Goal: Task Accomplishment & Management: Use online tool/utility

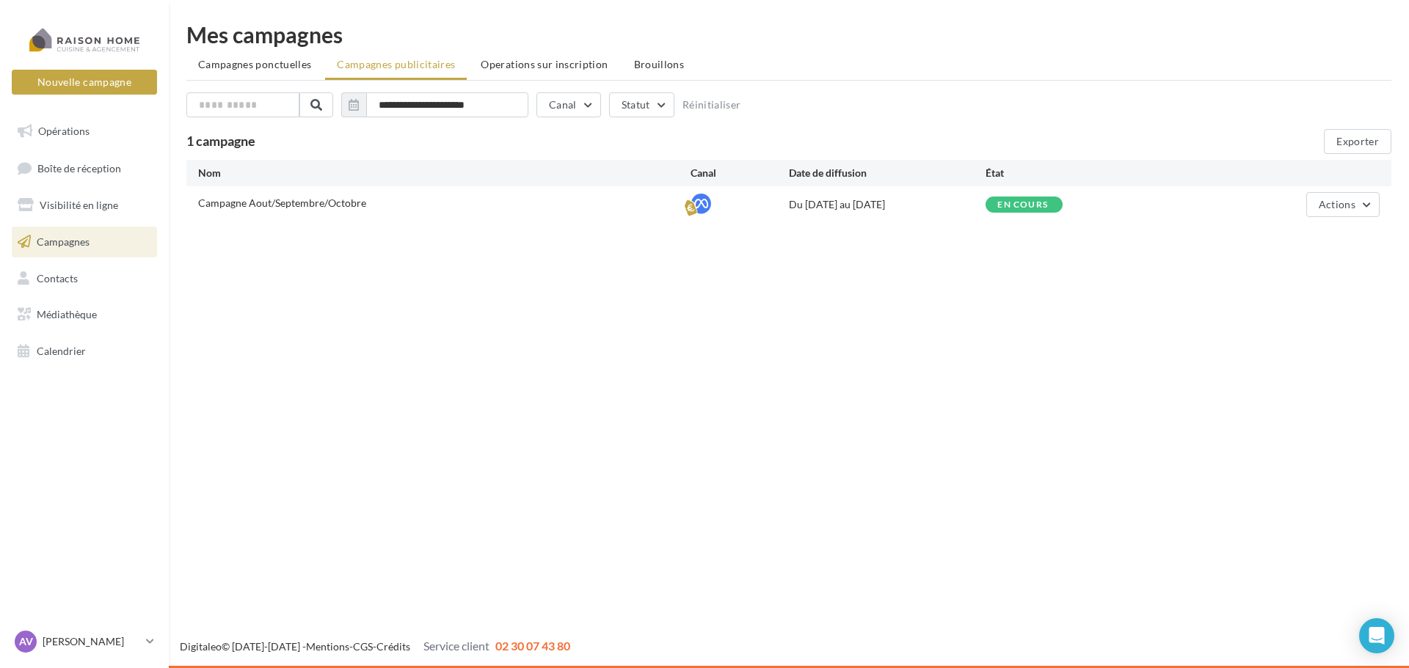
click at [971, 356] on div "Nouvelle campagne Nouvelle campagne Opérations Boîte de réception Visibilité en…" at bounding box center [704, 334] width 1409 height 668
click at [1118, 204] on span "Paiement en cours de vali..." at bounding box center [1075, 204] width 156 height 9
click at [82, 258] on ul "Opérations Boîte de réception Visibilité en ligne Campagnes Contacts Médiathèqu…" at bounding box center [84, 241] width 157 height 263
click at [81, 256] on link "Campagnes" at bounding box center [84, 242] width 151 height 31
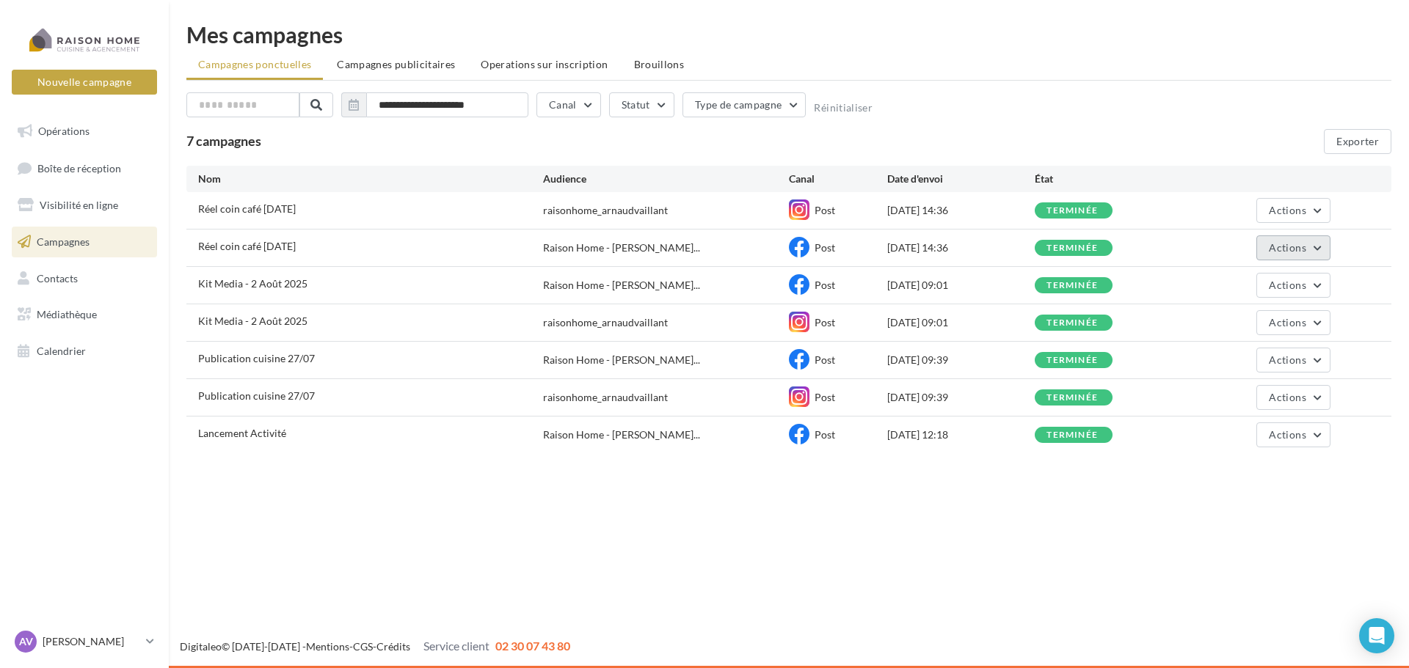
click at [1328, 244] on button "Actions" at bounding box center [1292, 248] width 73 height 25
click at [1269, 287] on button "Voir les résultats" at bounding box center [1257, 282] width 147 height 38
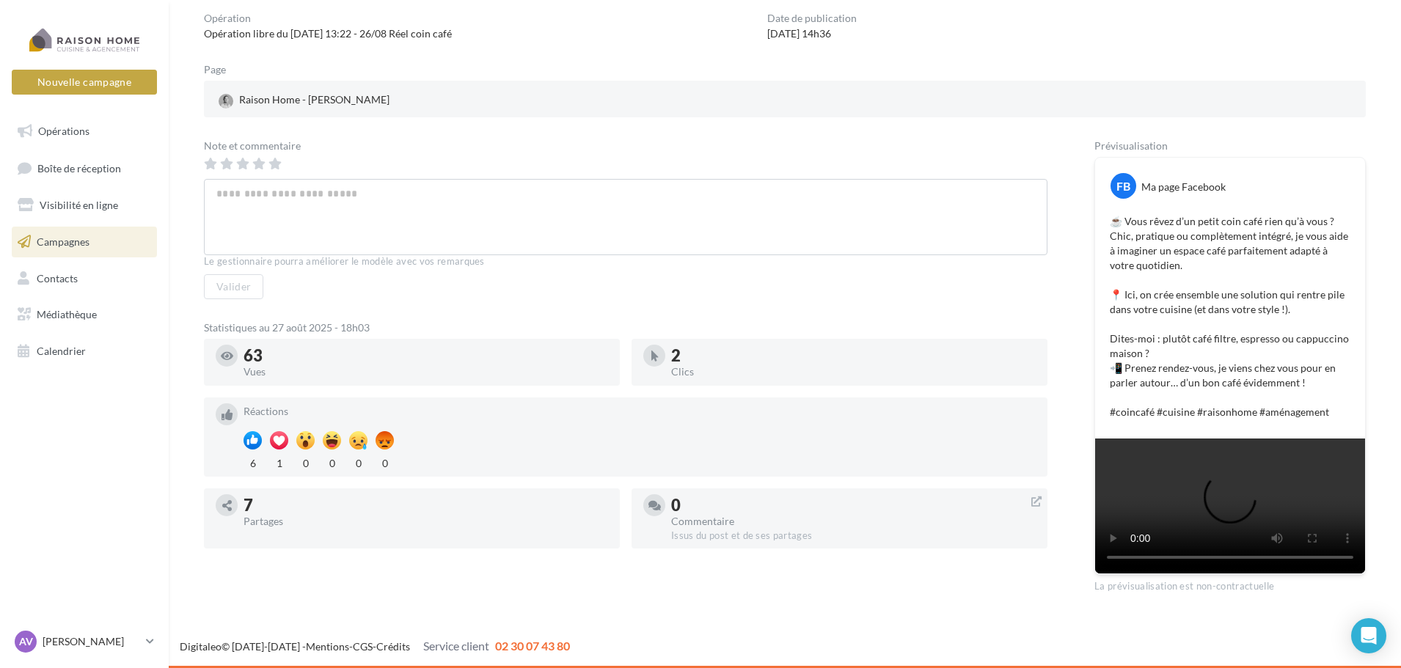
scroll to position [249, 0]
click at [278, 431] on div at bounding box center [279, 440] width 18 height 18
click at [279, 453] on div "1" at bounding box center [279, 462] width 18 height 18
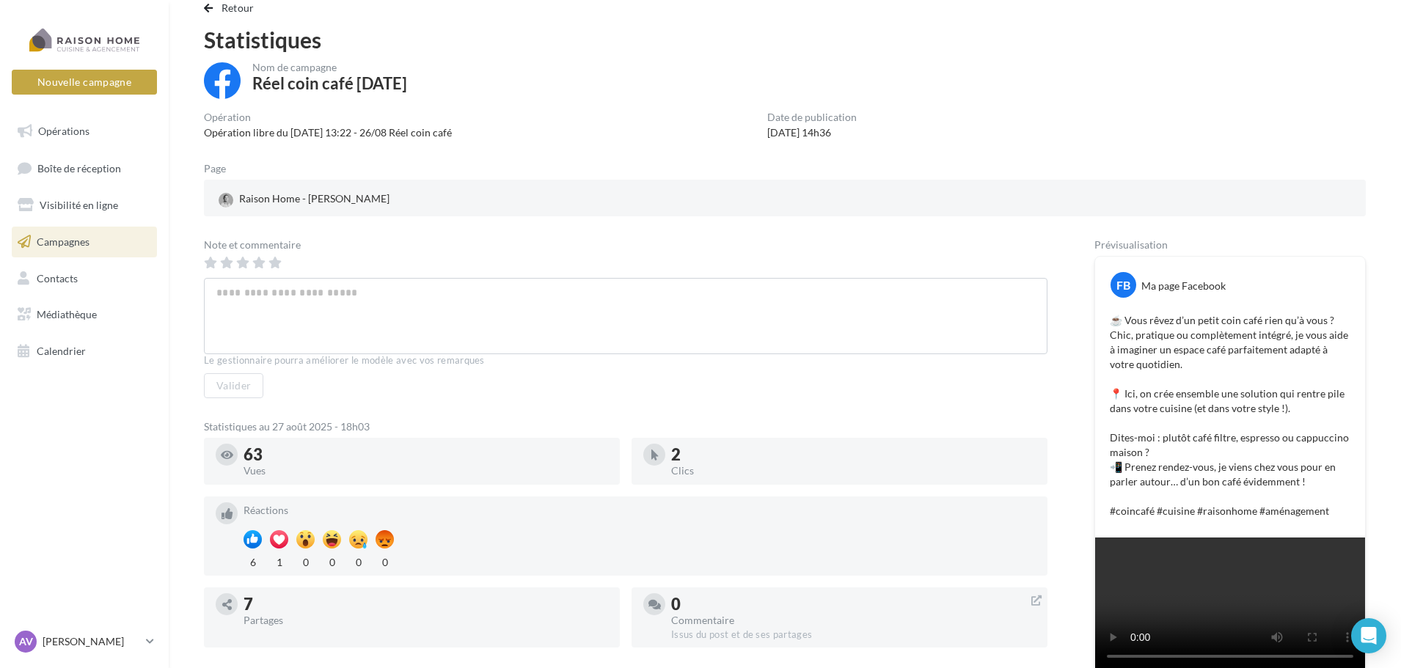
scroll to position [29, 0]
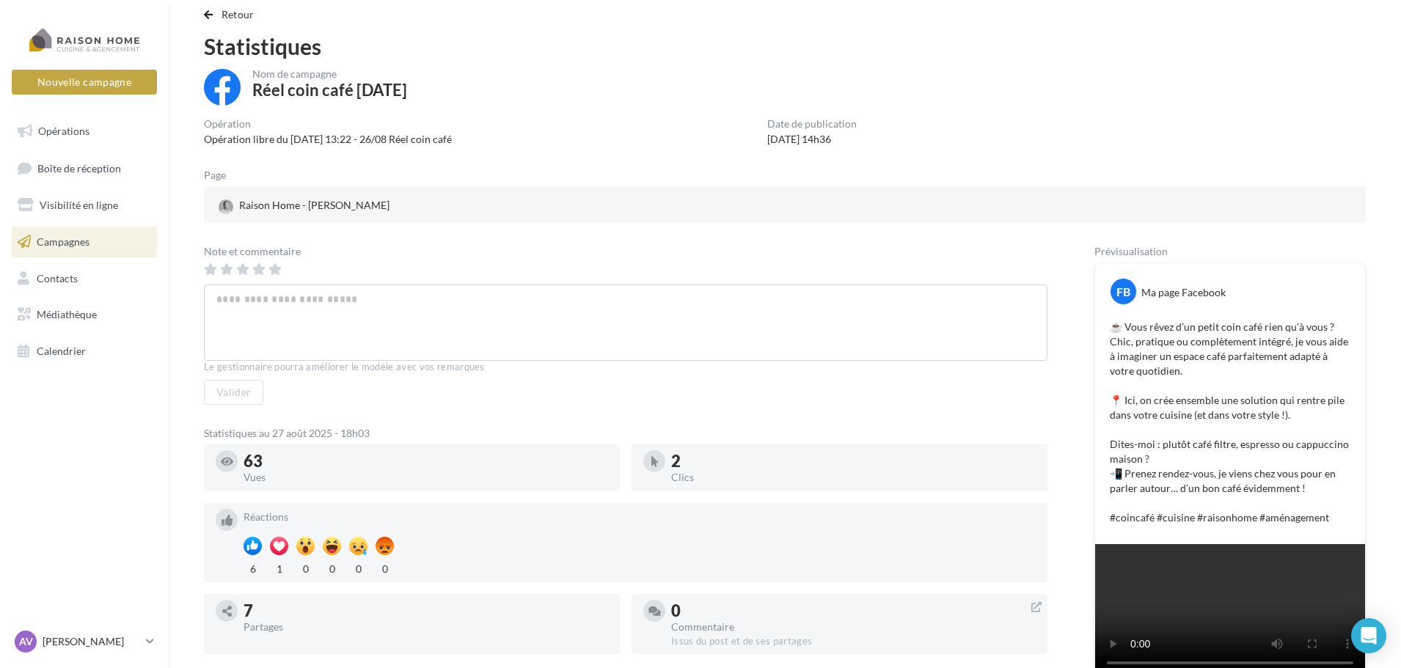
click at [110, 253] on link "Campagnes" at bounding box center [84, 242] width 151 height 31
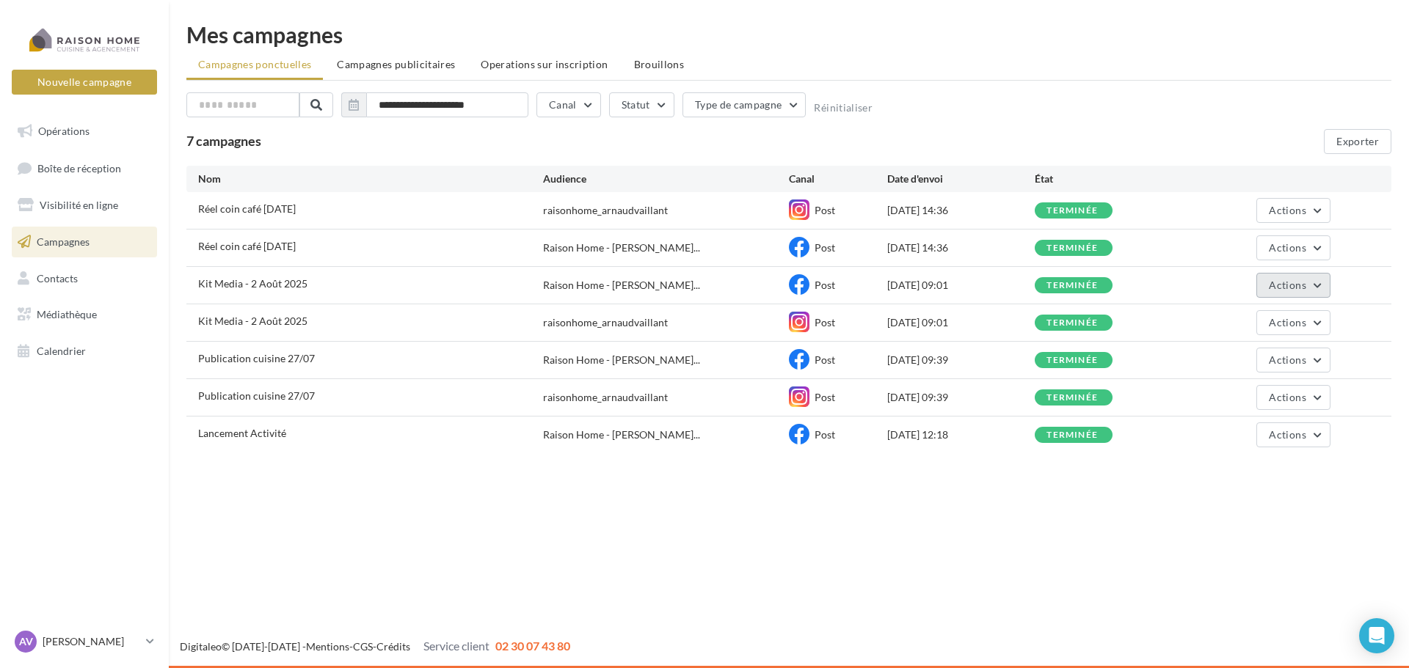
click at [1280, 293] on button "Actions" at bounding box center [1292, 285] width 73 height 25
click at [1228, 318] on button "Voir les résultats" at bounding box center [1257, 320] width 147 height 38
